Goal: Task Accomplishment & Management: Manage account settings

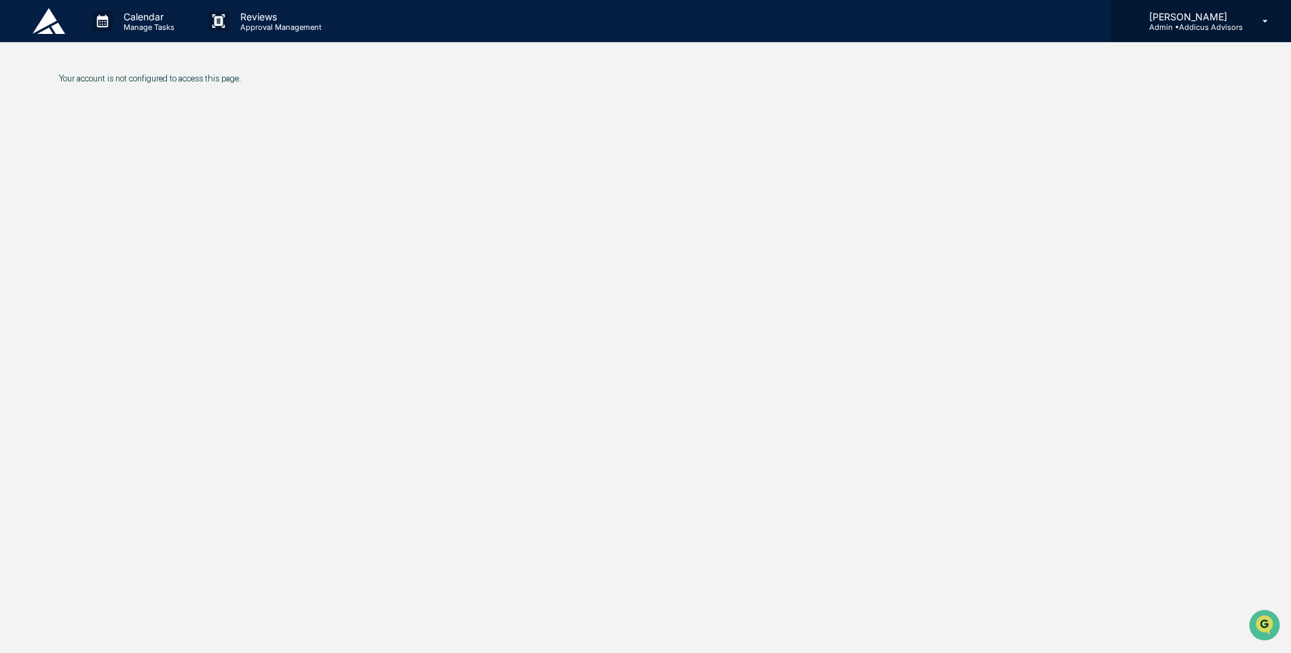
click at [1243, 29] on p "Admin • Addicus Advisors" at bounding box center [1191, 27] width 105 height 10
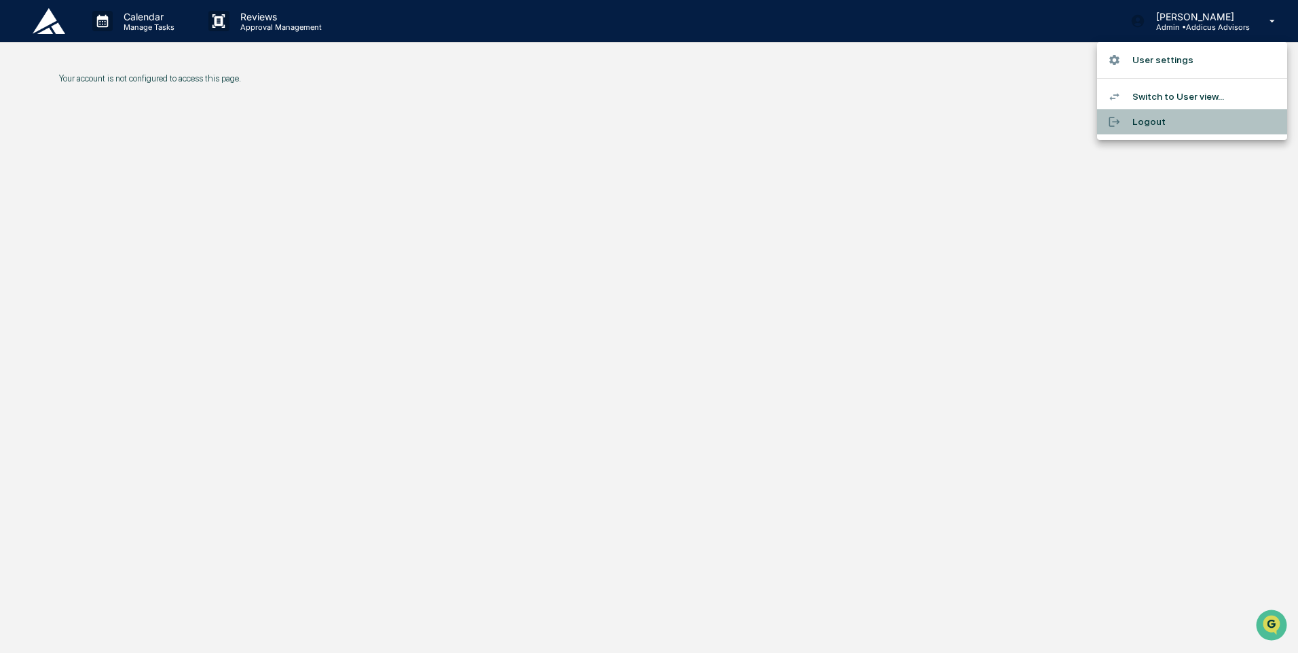
click at [1167, 126] on li "Logout" at bounding box center [1192, 121] width 190 height 25
